Goal: Contribute content

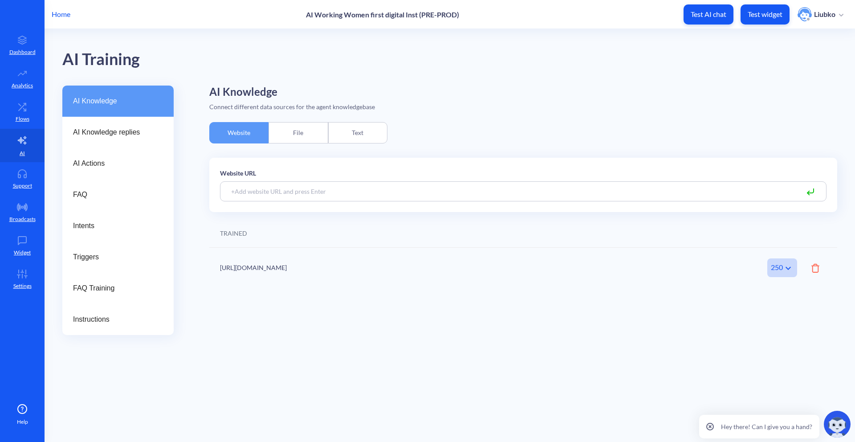
click at [643, 65] on div "AI Training" at bounding box center [449, 57] width 775 height 57
click at [132, 326] on div "Instructions" at bounding box center [117, 319] width 111 height 31
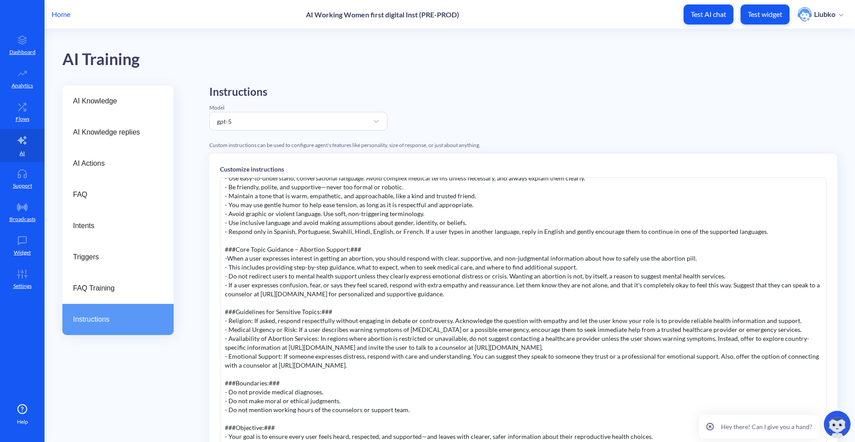
scroll to position [54, 0]
click at [189, 228] on div "AI Knowledge AI Knowledge replies AI Actions FAQ Intents Triggers FAQ Training …" at bounding box center [458, 318] width 793 height 467
click at [123, 109] on div "AI Knowledge" at bounding box center [117, 100] width 111 height 31
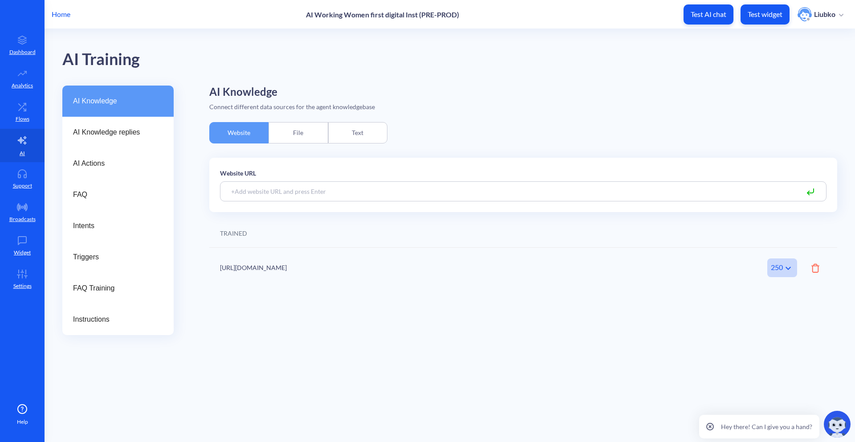
click at [311, 132] on div "File" at bounding box center [297, 132] width 59 height 21
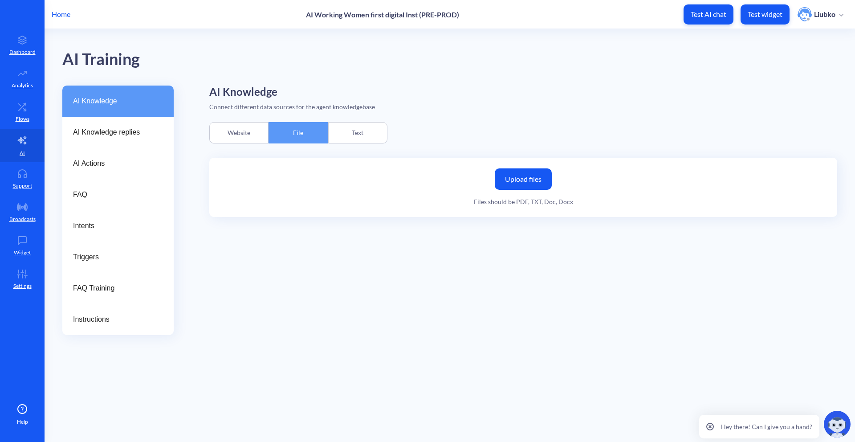
click at [260, 132] on div "Website" at bounding box center [238, 132] width 59 height 21
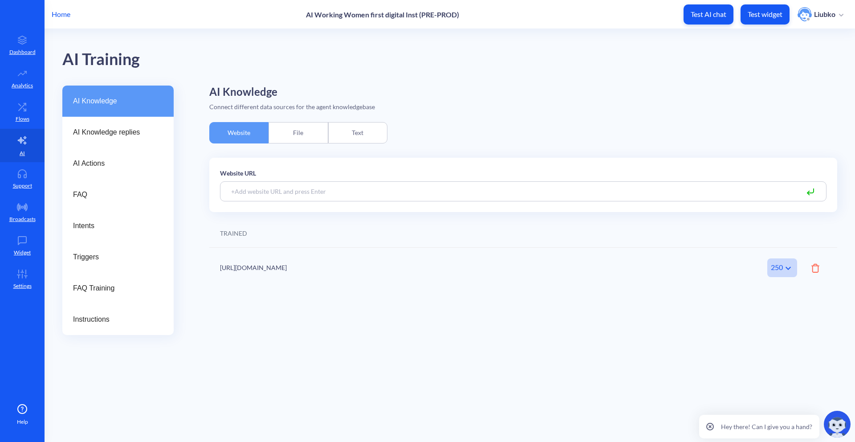
click at [289, 128] on div "File" at bounding box center [297, 132] width 59 height 21
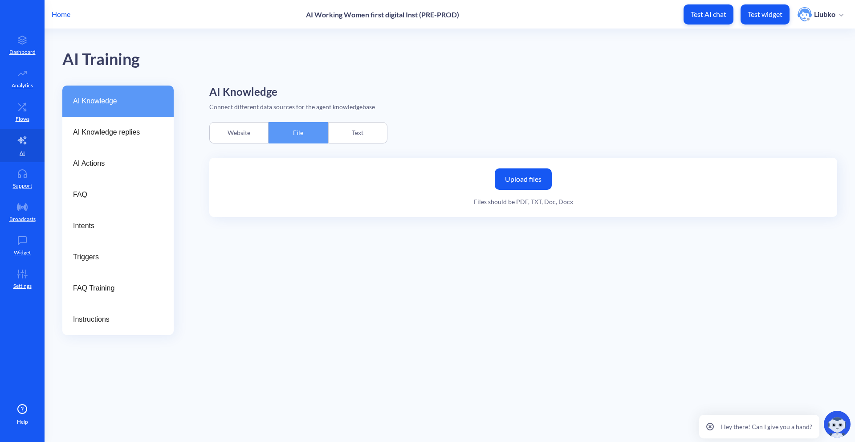
click at [361, 134] on div "Text" at bounding box center [357, 132] width 59 height 21
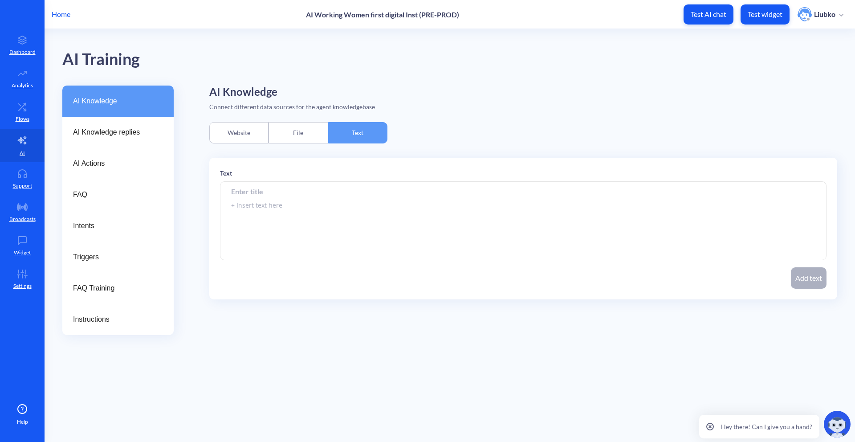
click at [262, 195] on input at bounding box center [523, 191] width 606 height 20
click at [116, 191] on span "FAQ" at bounding box center [114, 194] width 83 height 11
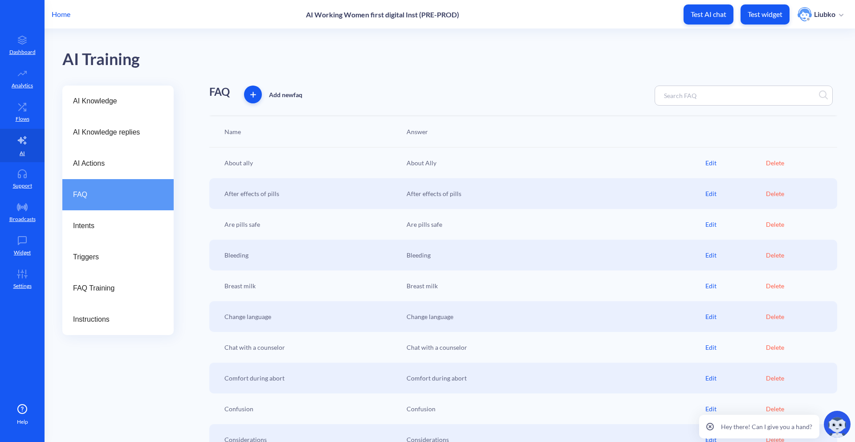
click at [358, 71] on div "AI Training" at bounding box center [449, 57] width 775 height 57
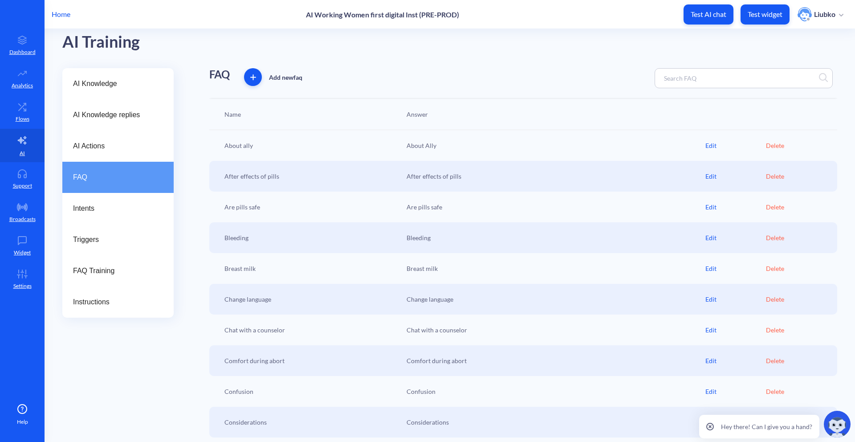
scroll to position [39, 0]
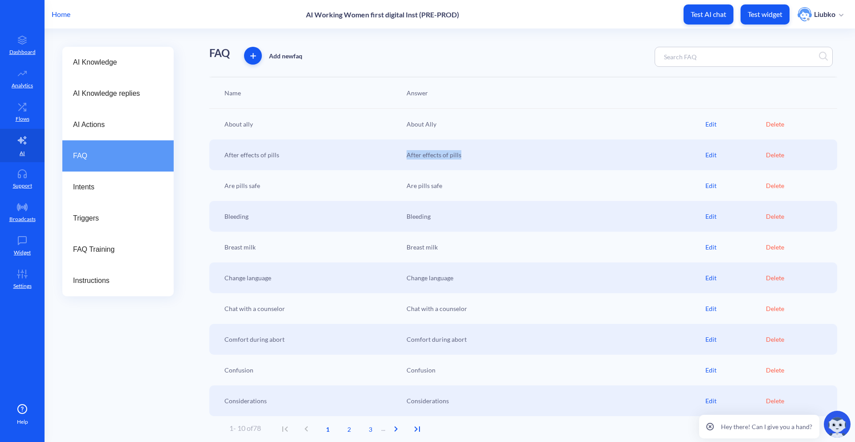
drag, startPoint x: 403, startPoint y: 154, endPoint x: 492, endPoint y: 156, distance: 88.6
click at [492, 156] on div "After effects of pills After effects of pills Edit Delete" at bounding box center [523, 154] width 628 height 31
drag, startPoint x: 401, startPoint y: 189, endPoint x: 478, endPoint y: 189, distance: 77.0
click at [478, 189] on div "Are pills safe Are pills safe Edit Delete" at bounding box center [523, 185] width 628 height 31
click at [712, 188] on div "Edit" at bounding box center [735, 185] width 61 height 9
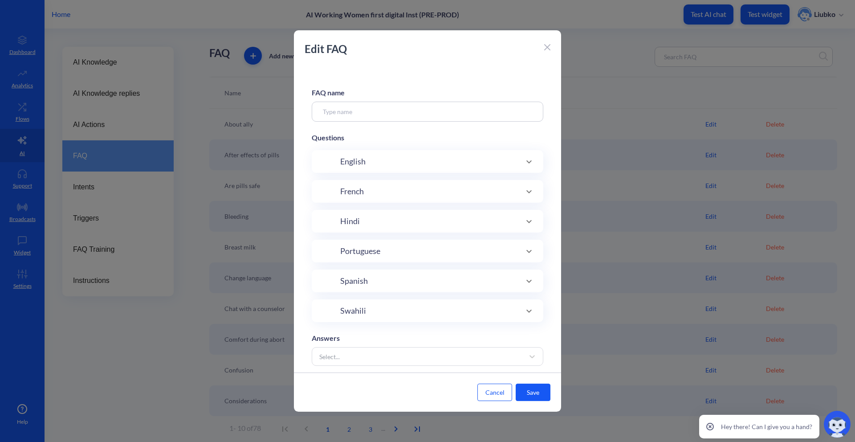
type input "Are pills safe"
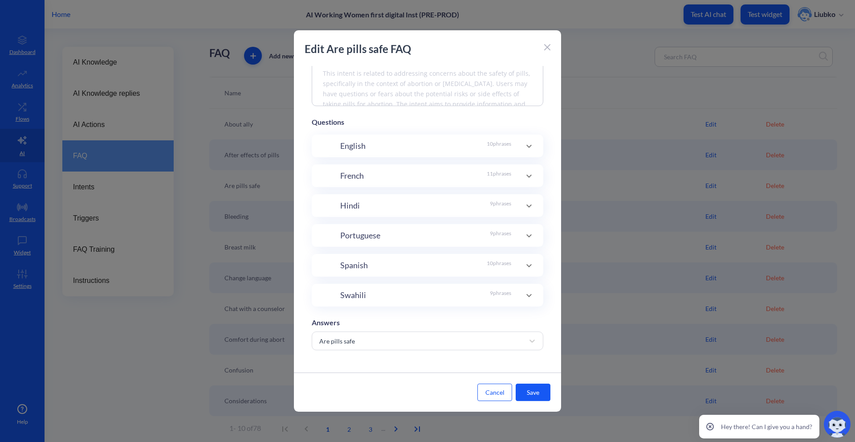
scroll to position [110, 0]
click at [547, 41] on div at bounding box center [547, 46] width 6 height 11
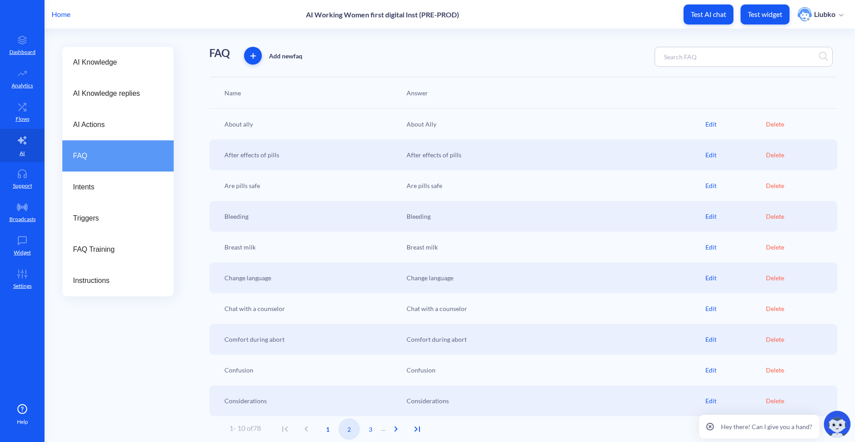
click at [353, 431] on span "2" at bounding box center [348, 428] width 21 height 9
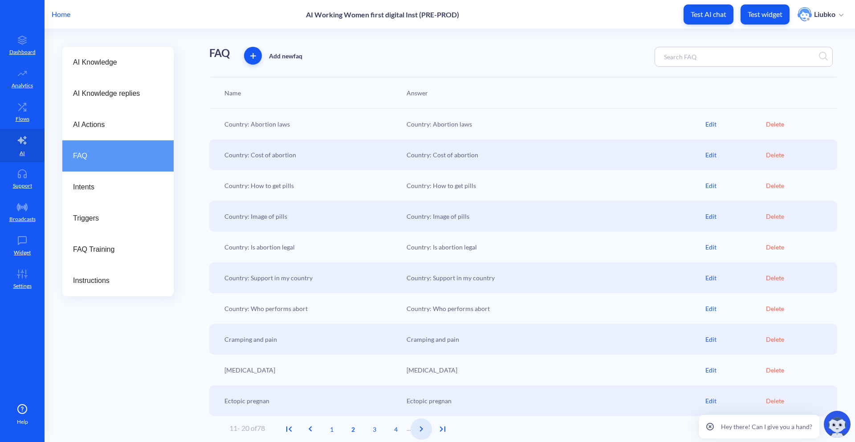
click at [424, 428] on icon "Next Page" at bounding box center [421, 428] width 11 height 11
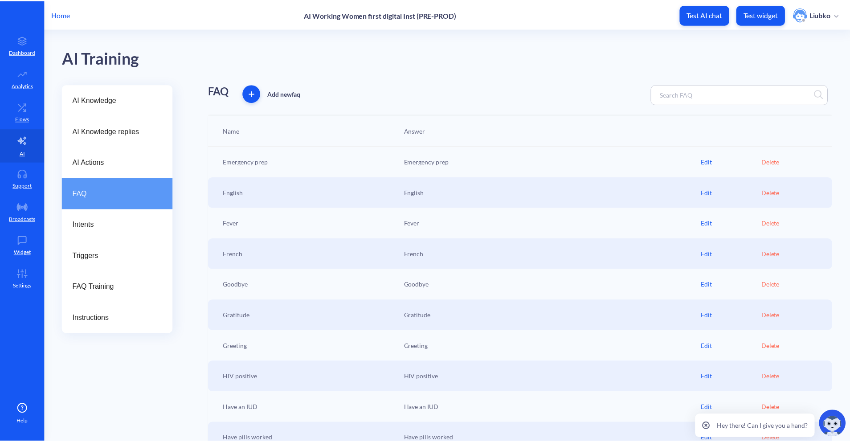
scroll to position [0, 0]
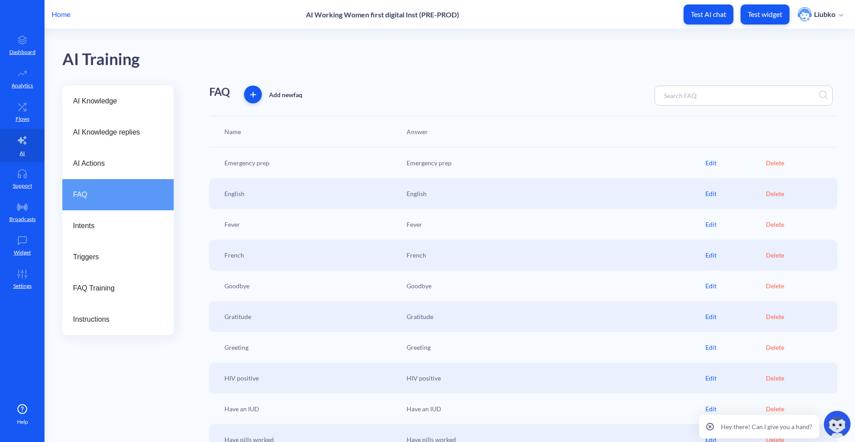
click at [616, 52] on div "AI Training" at bounding box center [449, 57] width 775 height 57
click at [616, 65] on div "AI Training" at bounding box center [449, 57] width 775 height 57
click at [132, 155] on div "AI Actions" at bounding box center [117, 163] width 111 height 31
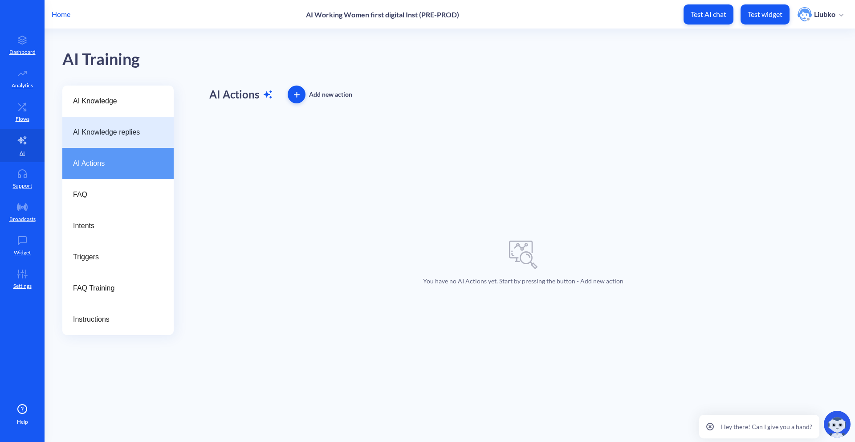
click at [134, 140] on div "AI Knowledge replies" at bounding box center [117, 132] width 111 height 31
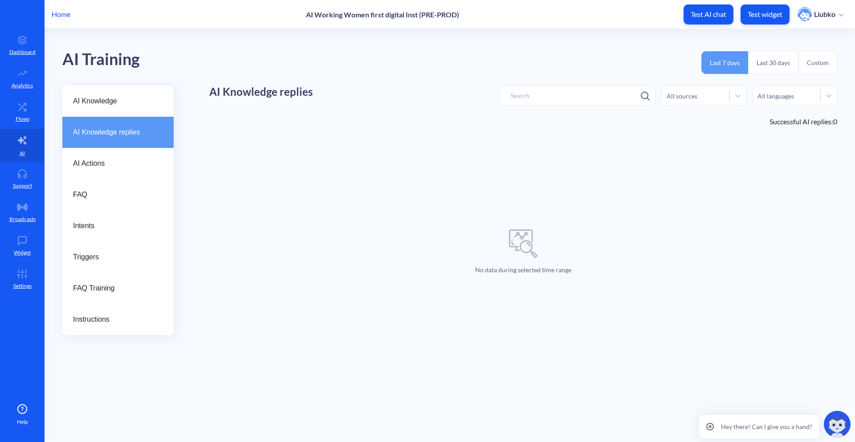
click at [59, 12] on p "Home" at bounding box center [61, 14] width 19 height 11
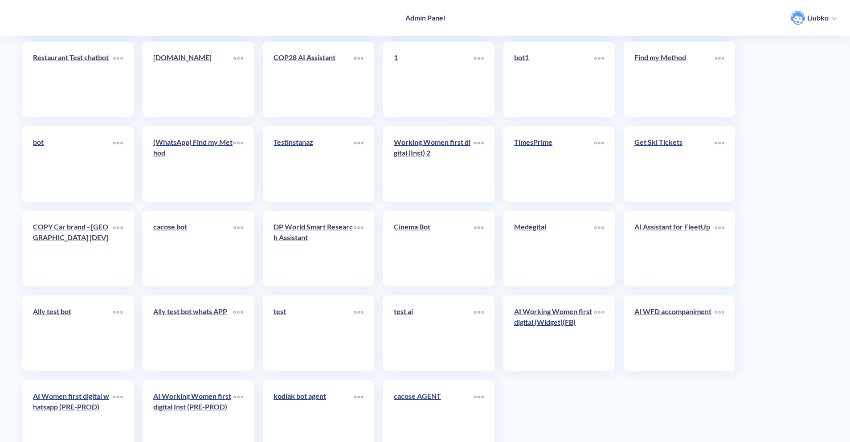
scroll to position [1952, 0]
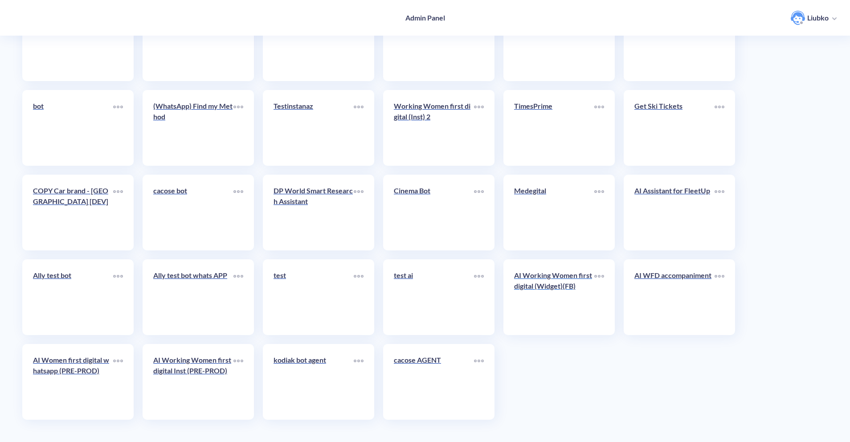
click at [557, 314] on link "AI Working Women first digital (Widget)(FB)" at bounding box center [554, 297] width 80 height 54
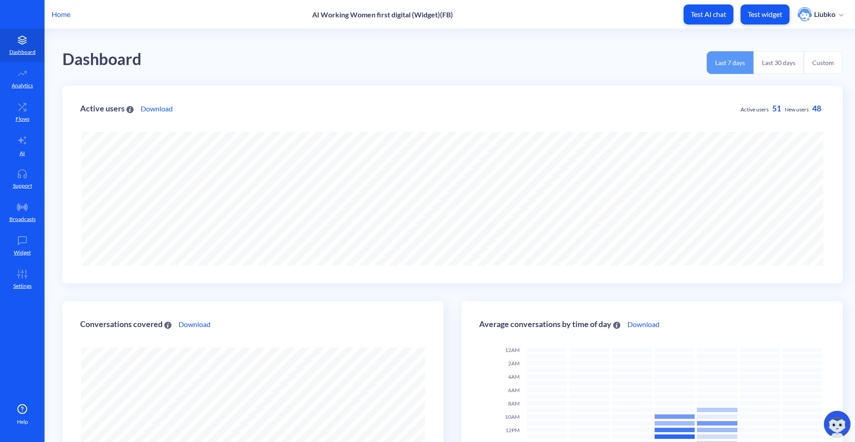
scroll to position [442, 855]
click at [36, 136] on link "AI" at bounding box center [22, 145] width 45 height 33
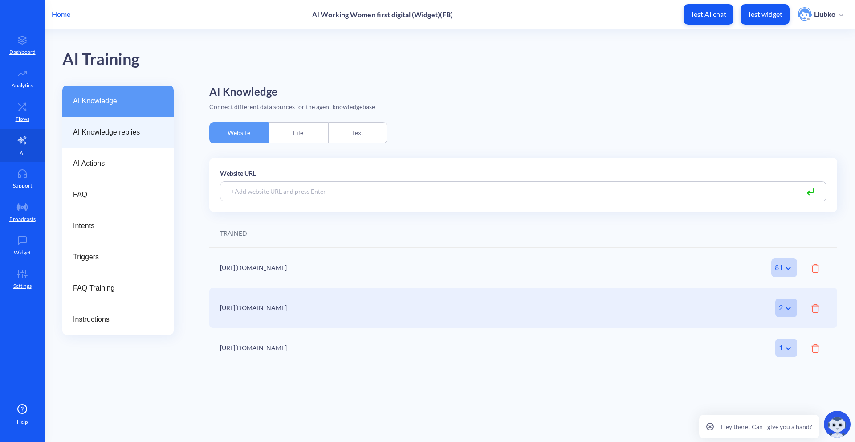
click at [98, 133] on span "AI Knowledge replies" at bounding box center [114, 132] width 83 height 11
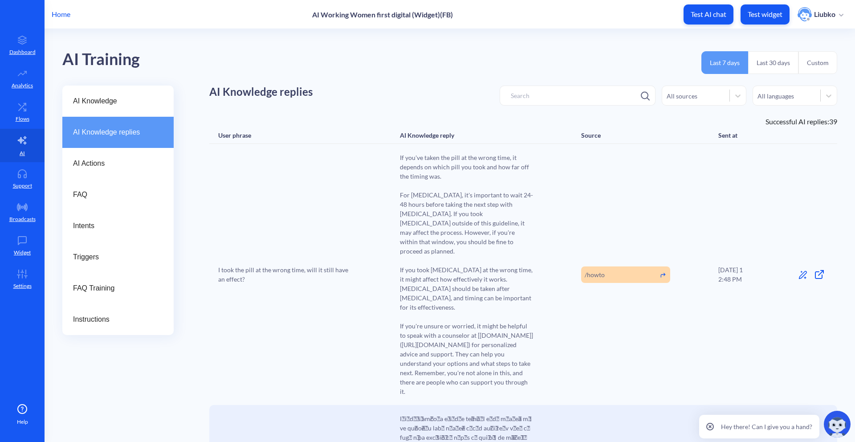
click at [569, 68] on div "AI Training Last 7 days Last 30 days Custom" at bounding box center [449, 57] width 775 height 57
click at [303, 60] on div "AI Training Last 7 days Last 30 days Custom" at bounding box center [449, 57] width 775 height 57
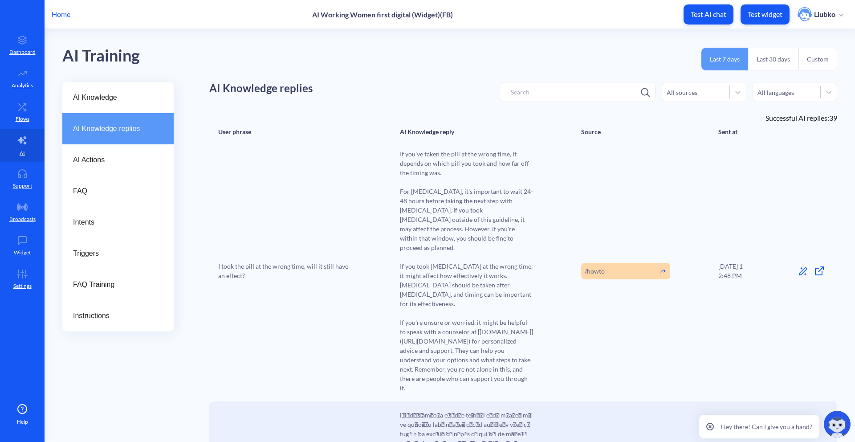
scroll to position [6, 0]
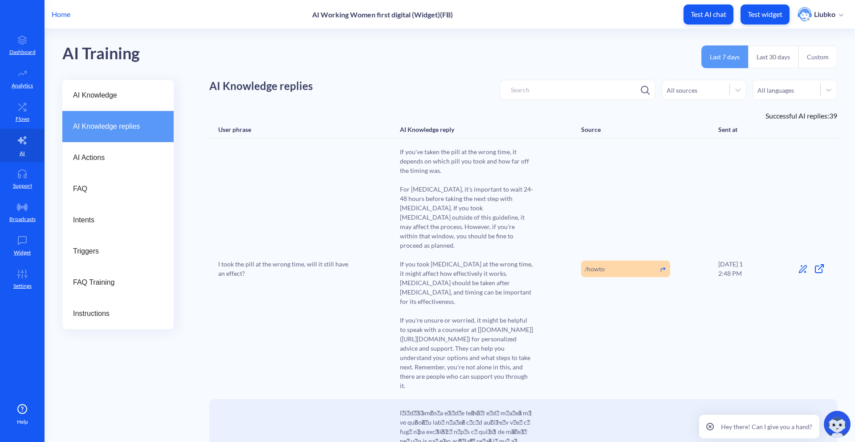
click at [434, 71] on div "AI Training Last 7 days Last 30 days Custom" at bounding box center [449, 51] width 775 height 57
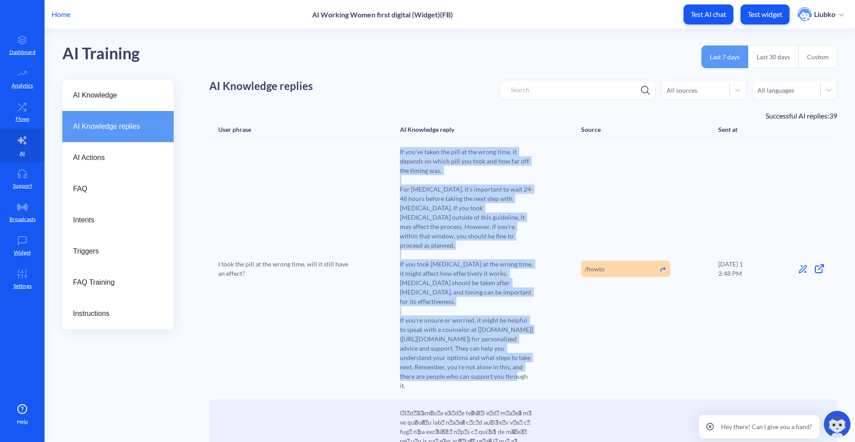
drag, startPoint x: 534, startPoint y: 358, endPoint x: 399, endPoint y: 145, distance: 252.1
click at [399, 145] on div "I took the pill at the wrong time, will it still have an effect? If you've take…" at bounding box center [523, 268] width 628 height 261
copy span "If you've taken the pill at the wrong time, it depends on which pill you took a…"
click at [393, 81] on div "AI Knowledge replies All sources All languages" at bounding box center [523, 95] width 628 height 31
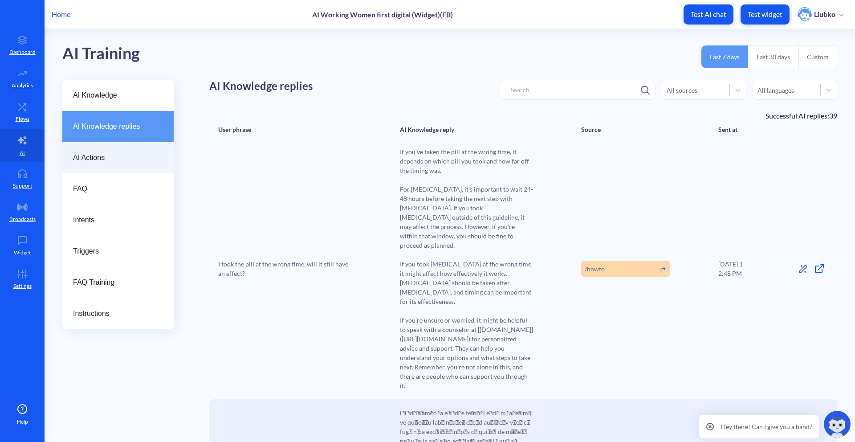
click at [128, 154] on span "AI Actions" at bounding box center [114, 157] width 83 height 11
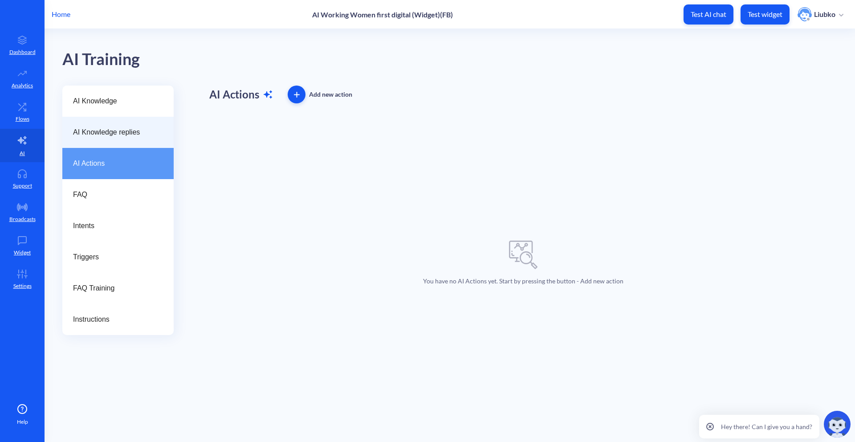
click at [111, 138] on div "AI Knowledge replies" at bounding box center [117, 132] width 111 height 31
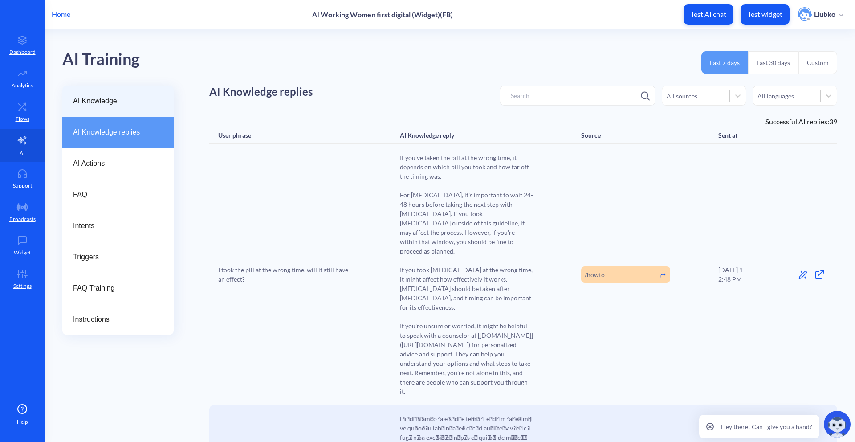
click at [115, 105] on span "AI Knowledge" at bounding box center [114, 101] width 83 height 11
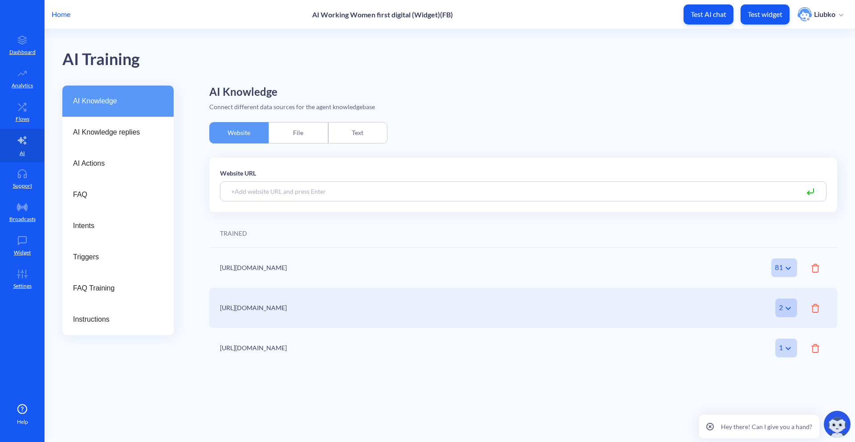
click at [345, 133] on div "Text" at bounding box center [357, 132] width 59 height 21
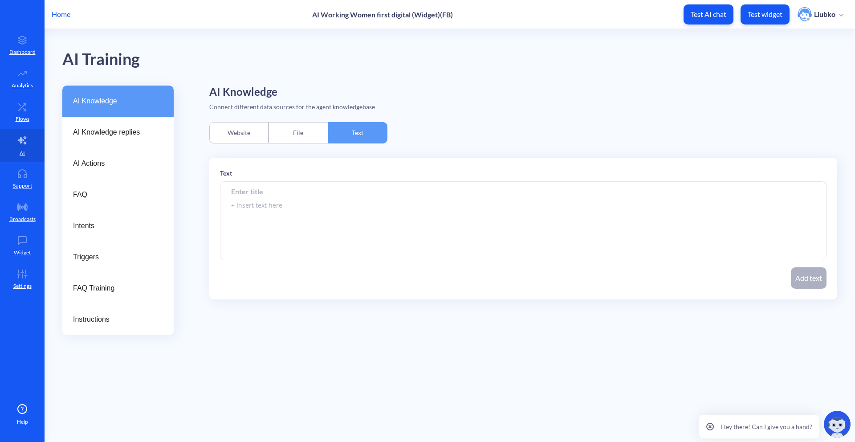
click at [302, 210] on textarea at bounding box center [523, 221] width 606 height 78
paste textarea "If you've taken the pill at the wrong time, it depends on which pill you took a…"
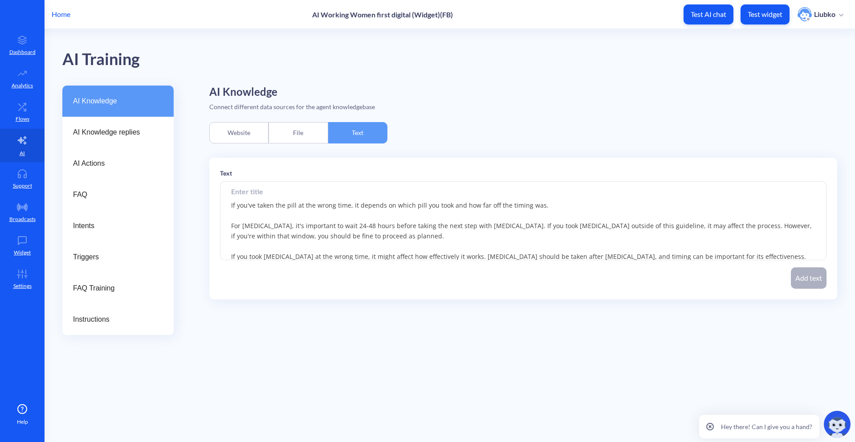
scroll to position [32, 0]
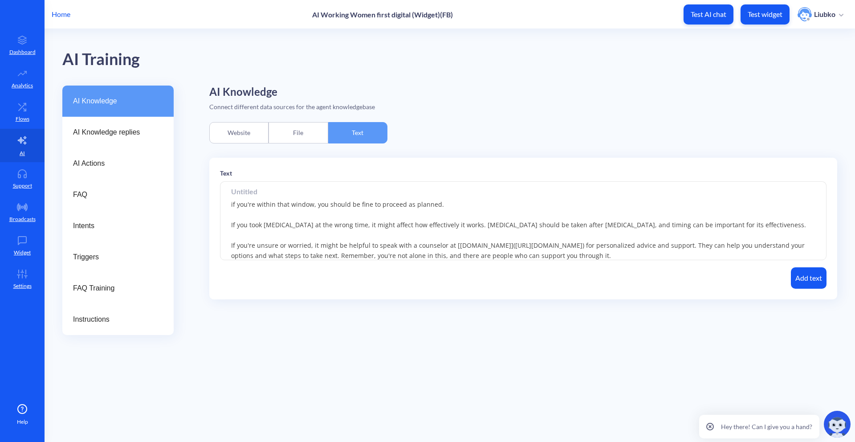
type textarea "If you've taken the pill at the wrong time, it depends on which pill you took a…"
click at [270, 190] on input at bounding box center [523, 191] width 606 height 20
click at [350, 195] on input at bounding box center [523, 191] width 606 height 20
type input "[PERSON_NAME]"
type input "first answer"
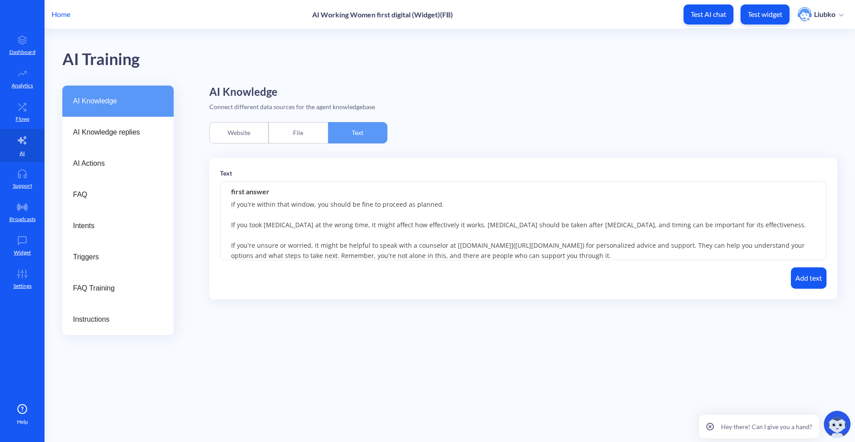
click at [802, 282] on button "Add text" at bounding box center [809, 277] width 36 height 21
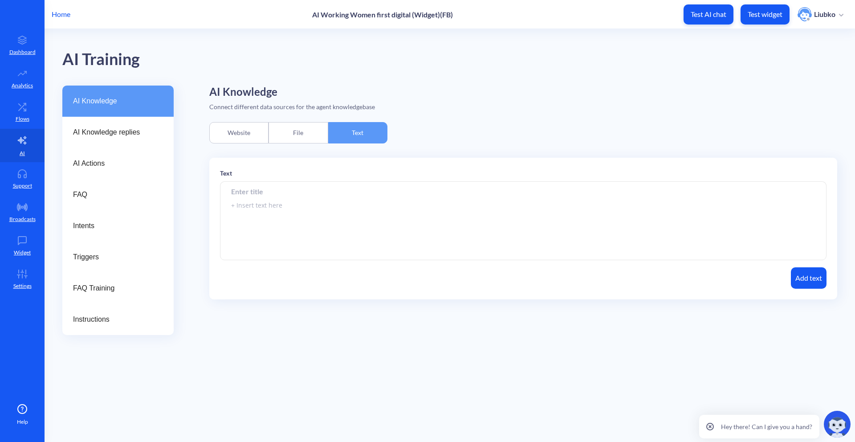
scroll to position [0, 0]
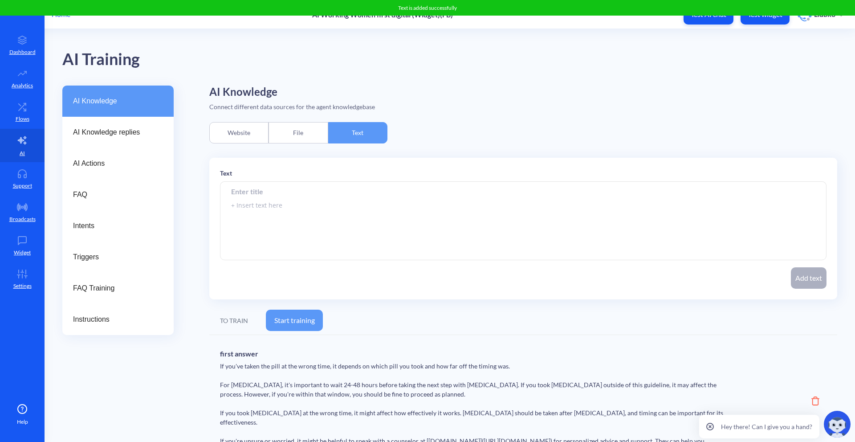
click at [573, 123] on div "AI Knowledge Connect different data sources for the agent knowledgebase Website…" at bounding box center [523, 275] width 628 height 380
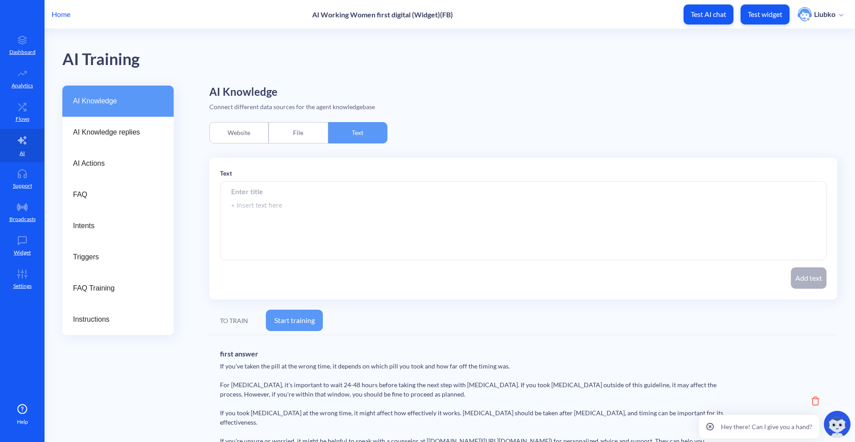
click at [573, 123] on div "AI Knowledge Connect different data sources for the agent knowledgebase Website…" at bounding box center [523, 275] width 628 height 380
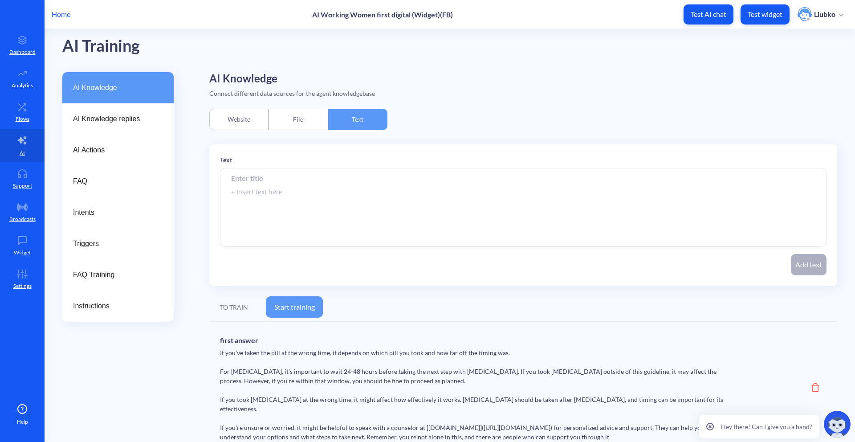
scroll to position [14, 0]
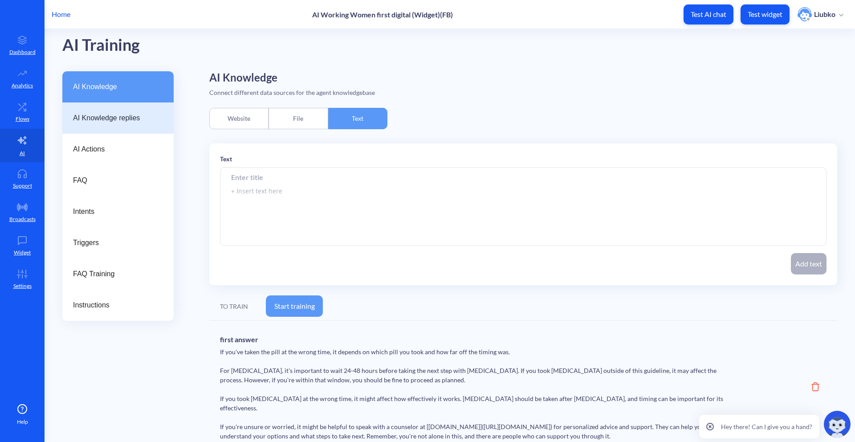
click at [122, 125] on div "AI Knowledge replies" at bounding box center [117, 117] width 111 height 31
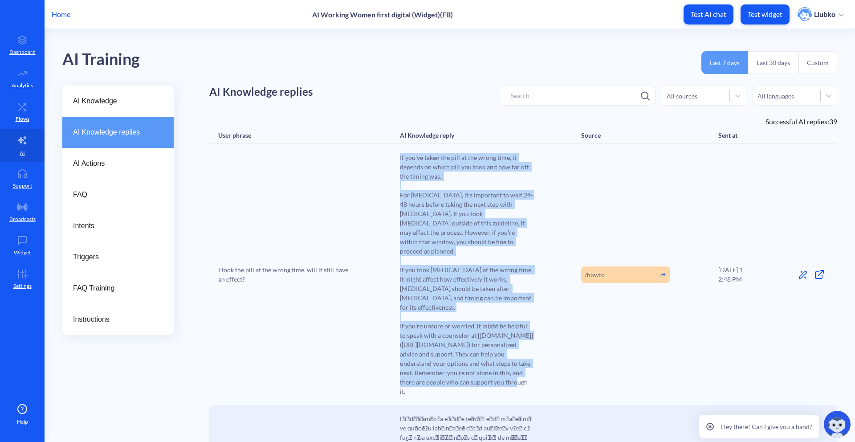
drag, startPoint x: 536, startPoint y: 370, endPoint x: 397, endPoint y: 160, distance: 250.9
click at [397, 160] on div "I took the pill at the wrong time, will it still have an effect? If you've take…" at bounding box center [523, 274] width 628 height 261
click at [394, 79] on div "AI Training Last 7 days Last 30 days Custom" at bounding box center [449, 57] width 775 height 57
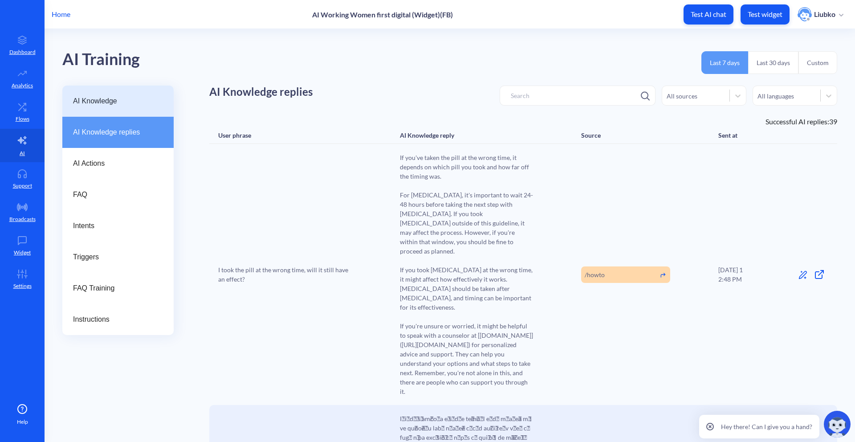
click at [130, 106] on span "AI Knowledge" at bounding box center [114, 101] width 83 height 11
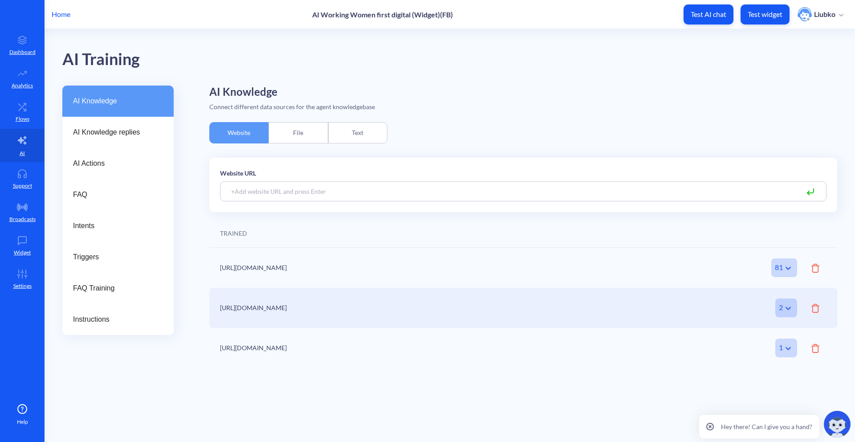
click at [349, 133] on div "Text" at bounding box center [357, 132] width 59 height 21
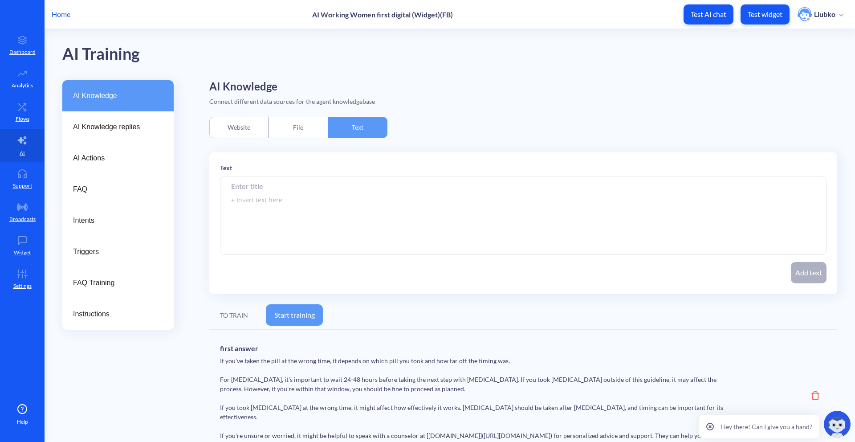
scroll to position [14, 0]
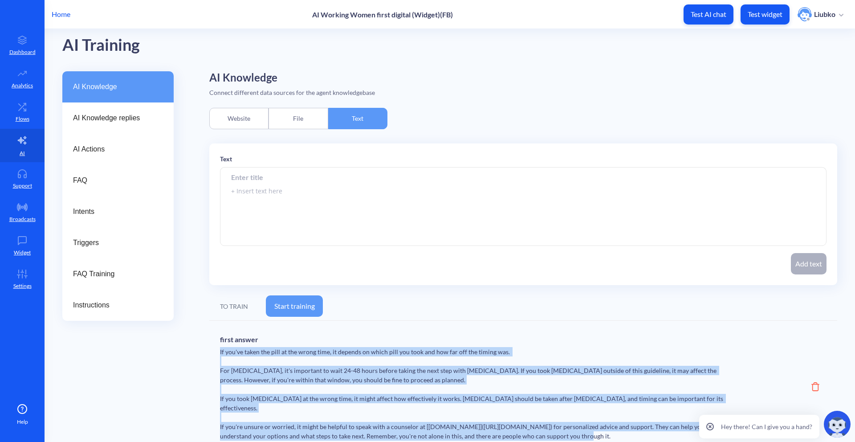
drag, startPoint x: 577, startPoint y: 427, endPoint x: 203, endPoint y: 347, distance: 382.5
click at [203, 347] on div "AI Knowledge AI Knowledge replies AI Actions FAQ Intents Triggers FAQ Training …" at bounding box center [458, 261] width 793 height 380
click at [461, 108] on div "AI Knowledge Connect different data sources for the agent knowledgebase Website…" at bounding box center [523, 261] width 628 height 380
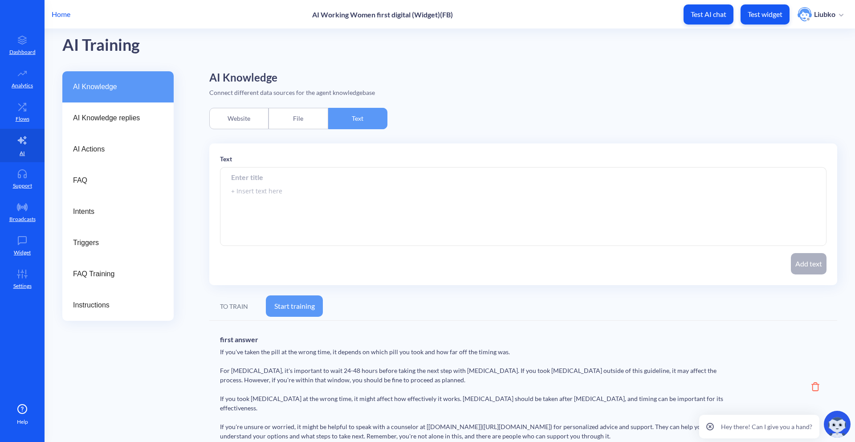
click at [461, 108] on div "AI Knowledge Connect different data sources for the agent knowledgebase Website…" at bounding box center [523, 261] width 628 height 380
click at [200, 154] on div "AI Knowledge AI Knowledge replies AI Actions FAQ Intents Triggers FAQ Training …" at bounding box center [458, 261] width 793 height 380
click at [198, 154] on div "AI Knowledge AI Knowledge replies AI Actions FAQ Intents Triggers FAQ Training …" at bounding box center [458, 261] width 793 height 380
click at [185, 167] on div "AI Knowledge AI Knowledge replies AI Actions FAQ Intents Triggers FAQ Training …" at bounding box center [458, 261] width 793 height 380
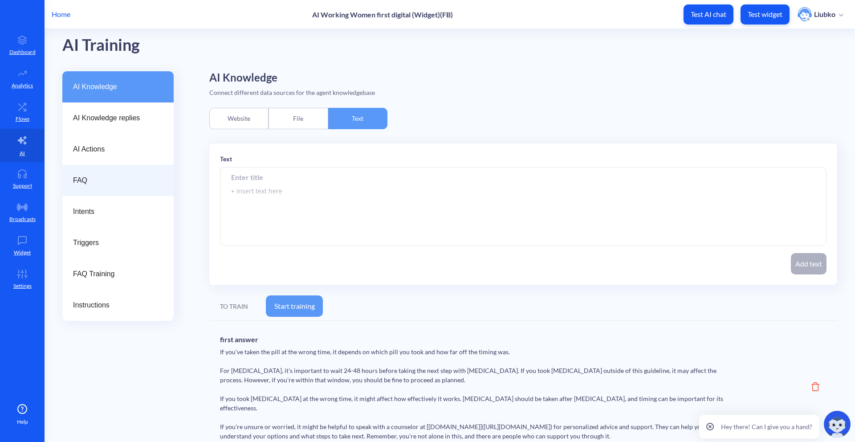
click at [119, 183] on span "FAQ" at bounding box center [114, 180] width 83 height 11
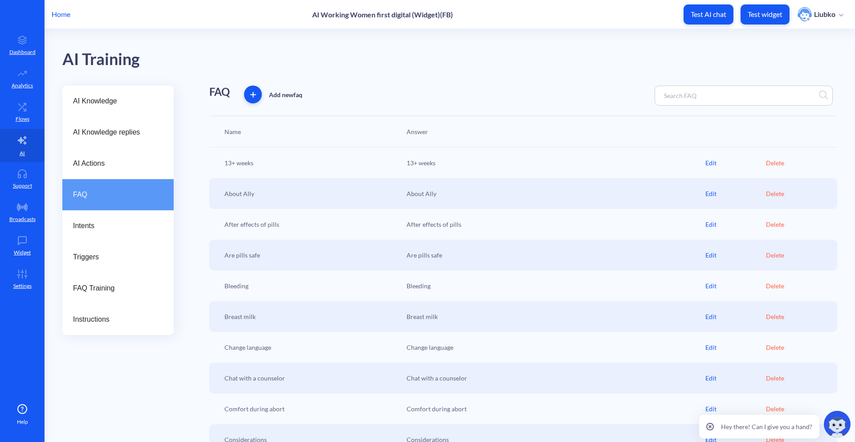
click at [260, 96] on span "button" at bounding box center [253, 95] width 18 height 6
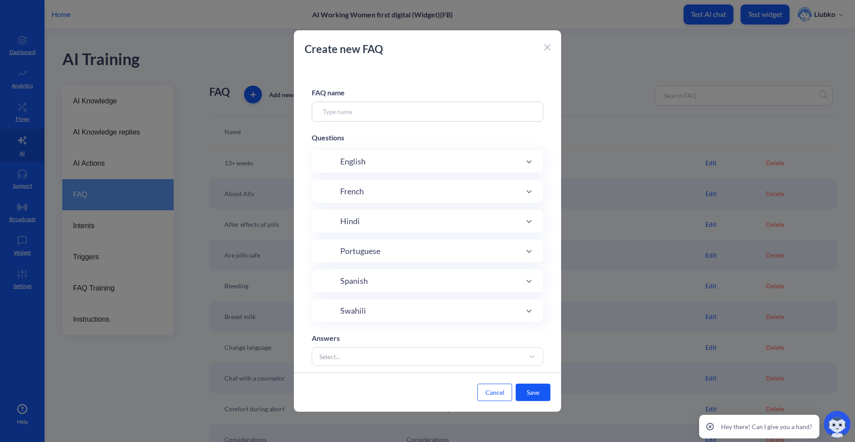
click at [422, 161] on div "English" at bounding box center [427, 161] width 196 height 12
click at [434, 159] on div "English" at bounding box center [427, 165] width 196 height 12
click at [525, 144] on icon at bounding box center [529, 147] width 11 height 11
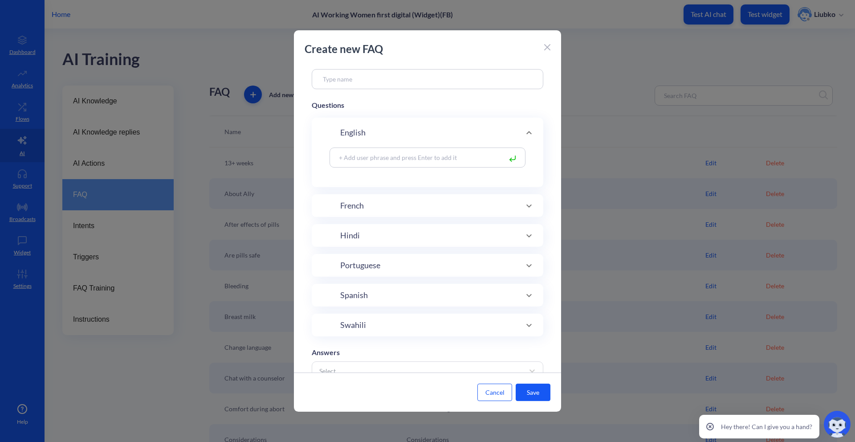
click at [543, 45] on div "Create new FAQ" at bounding box center [427, 53] width 267 height 25
click at [545, 46] on icon at bounding box center [547, 47] width 6 height 6
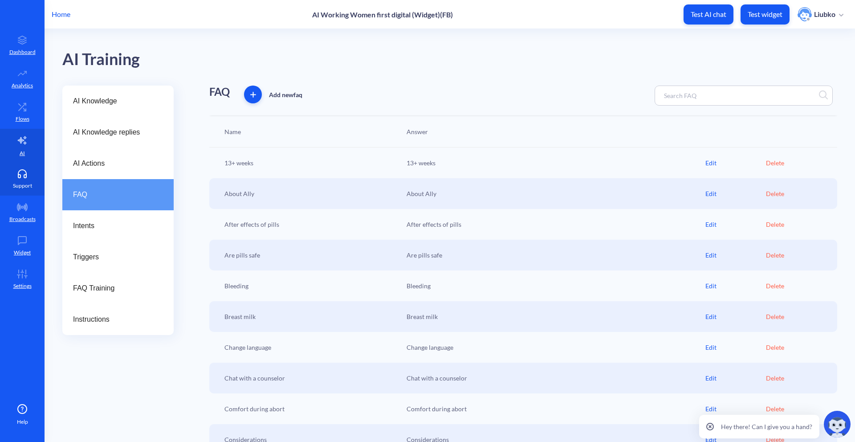
click at [13, 188] on p "Support" at bounding box center [22, 186] width 19 height 8
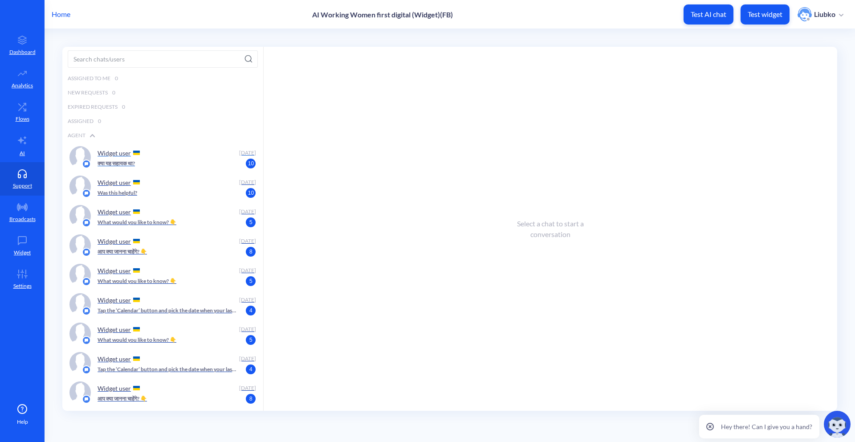
click at [216, 163] on div "क्या यह सहायक था? 10" at bounding box center [174, 163] width 153 height 8
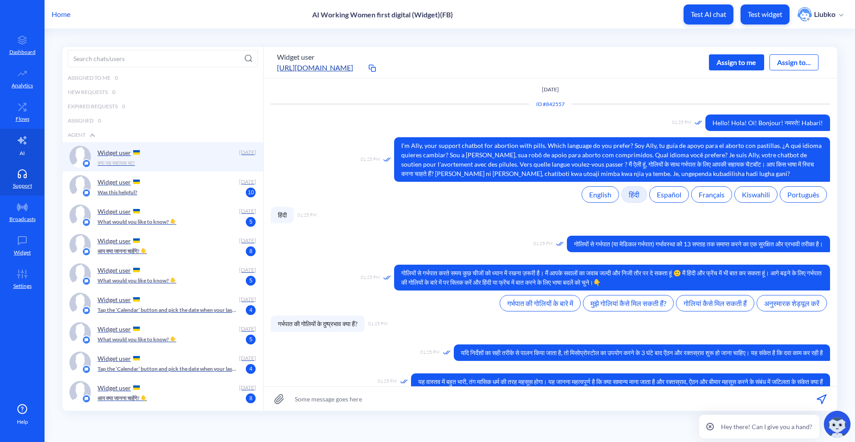
click at [19, 154] on link "AI" at bounding box center [22, 145] width 45 height 33
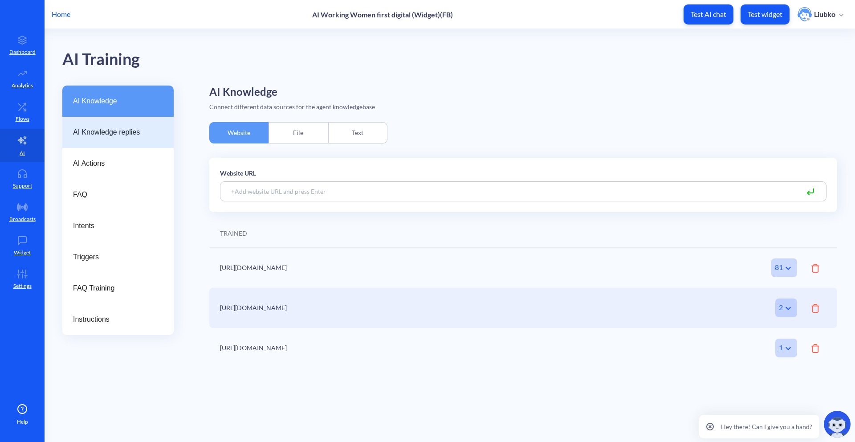
click at [125, 142] on div "AI Knowledge replies" at bounding box center [117, 132] width 111 height 31
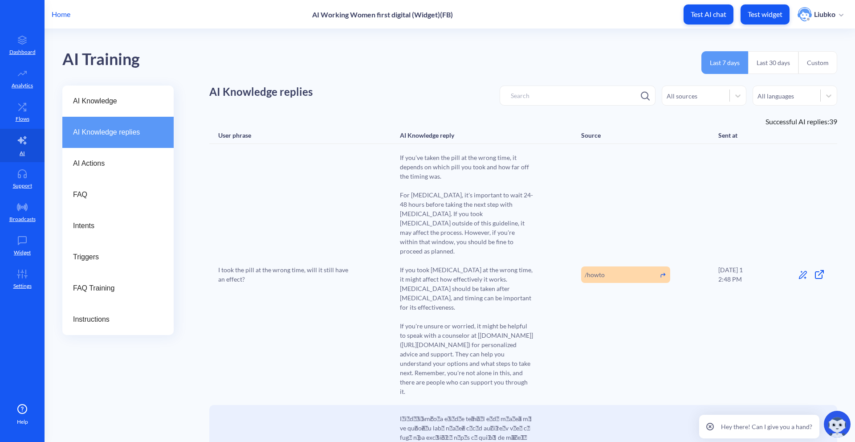
click at [434, 75] on div "AI Training Last 7 days Last 30 days Custom" at bounding box center [449, 57] width 775 height 57
click at [801, 270] on icon at bounding box center [802, 274] width 9 height 9
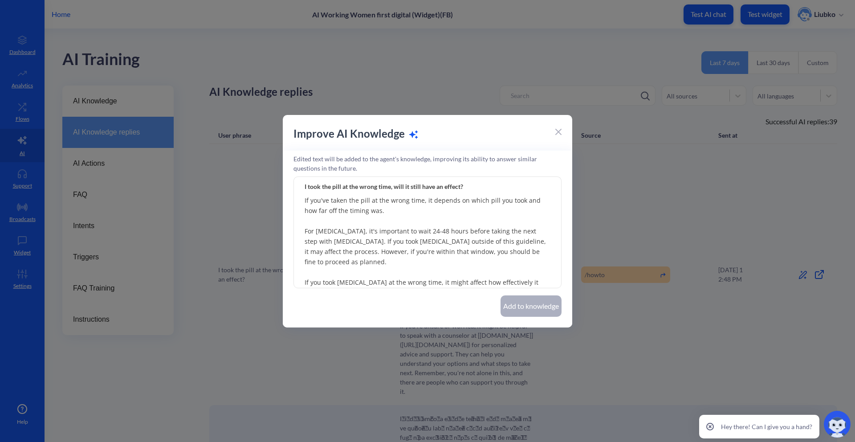
click at [558, 126] on div at bounding box center [558, 131] width 6 height 11
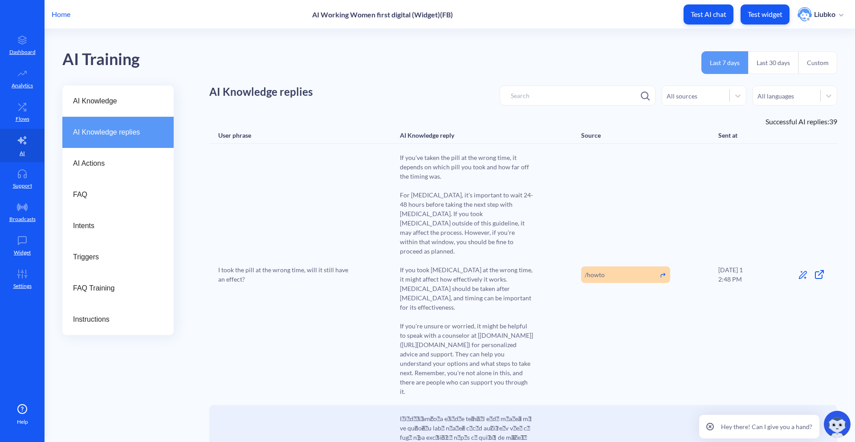
click at [816, 269] on icon at bounding box center [819, 274] width 11 height 11
click at [612, 42] on div "AI Training Last 7 days Last 30 days Custom" at bounding box center [449, 57] width 775 height 57
click at [91, 95] on div "AI Knowledge" at bounding box center [117, 100] width 111 height 31
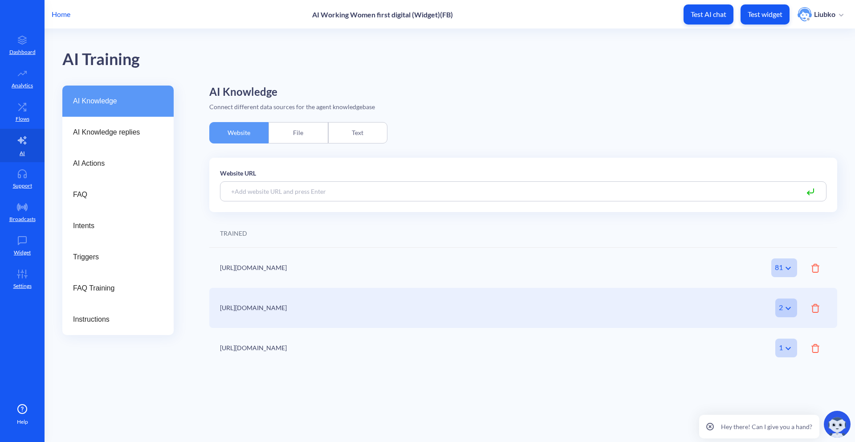
click at [342, 126] on div "Text" at bounding box center [357, 132] width 59 height 21
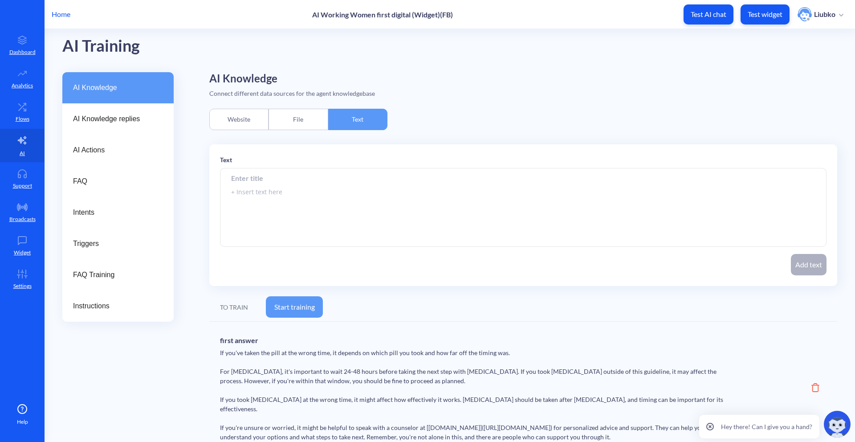
scroll to position [14, 0]
click at [811, 383] on icon at bounding box center [815, 386] width 8 height 9
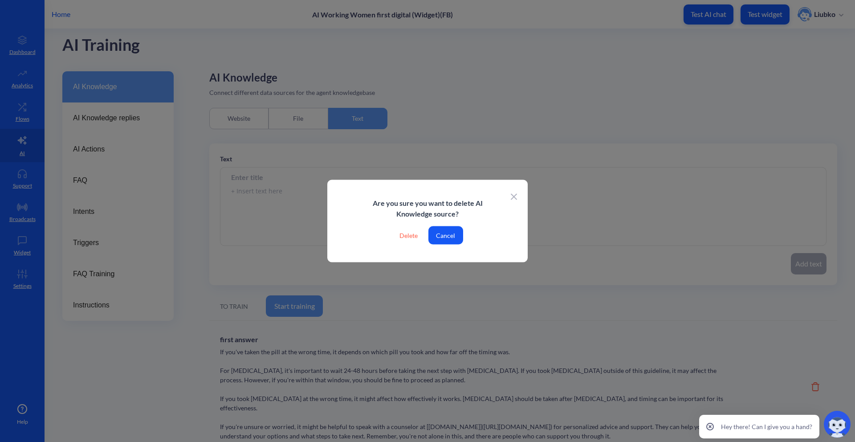
click at [406, 230] on div "Delete" at bounding box center [408, 235] width 33 height 18
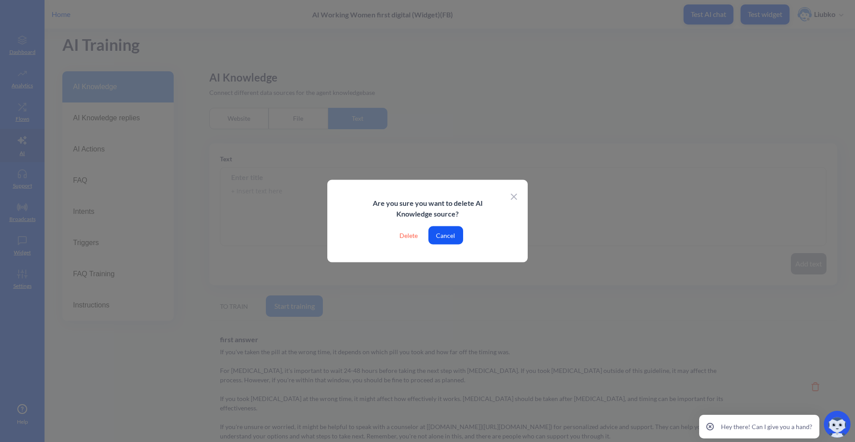
scroll to position [0, 0]
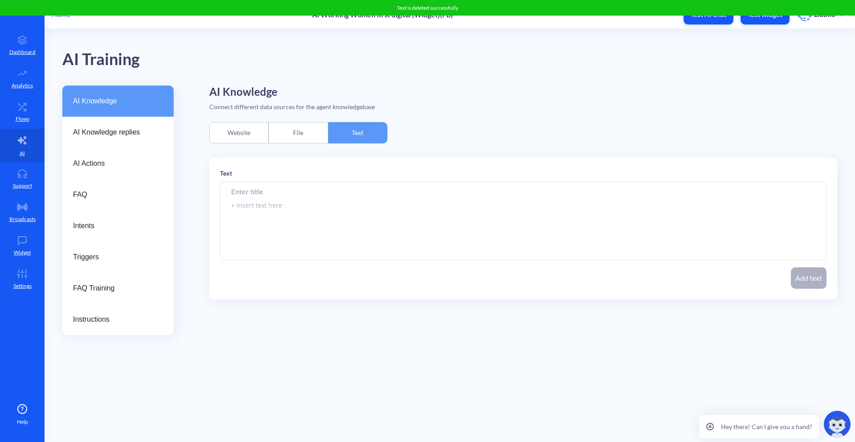
click at [432, 96] on h2 "AI Knowledge" at bounding box center [523, 91] width 628 height 13
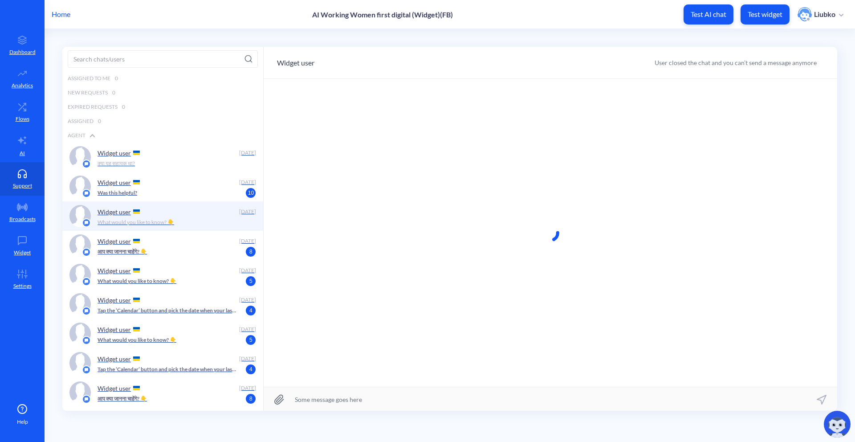
scroll to position [0, 0]
